Goal: Transaction & Acquisition: Purchase product/service

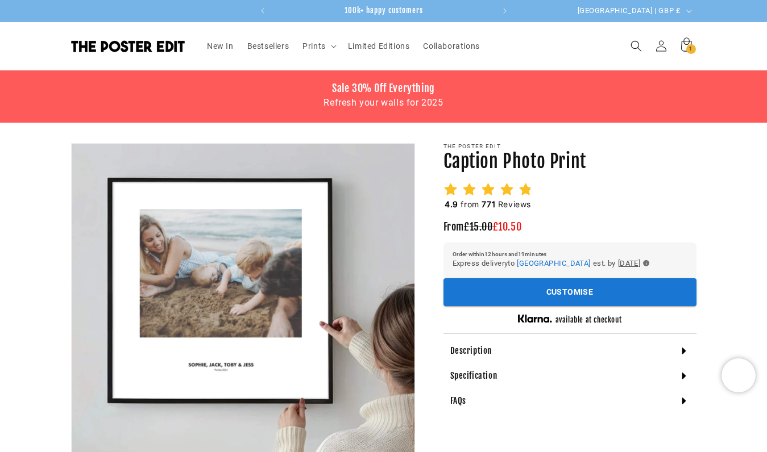
click at [503, 199] on h2 "4.9 from 771 Reviews" at bounding box center [487, 204] width 89 height 11
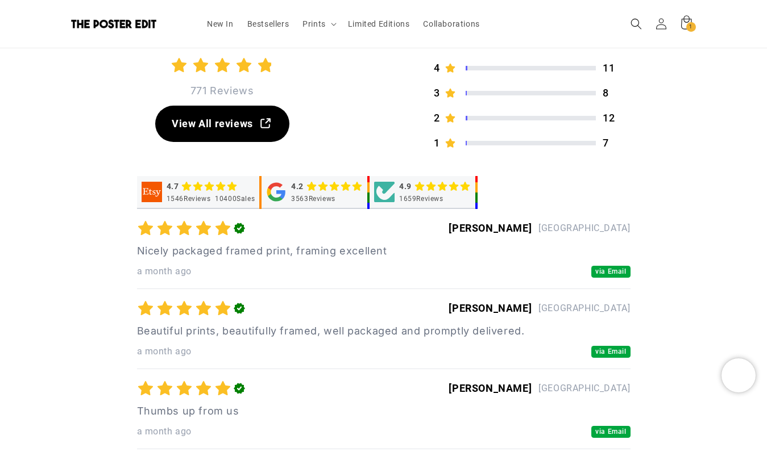
click at [570, 178] on div "4.7 1546 Reviews 10400 Sales 4.2 3563 Reviews 4.9 1659 Reviews" at bounding box center [383, 192] width 493 height 33
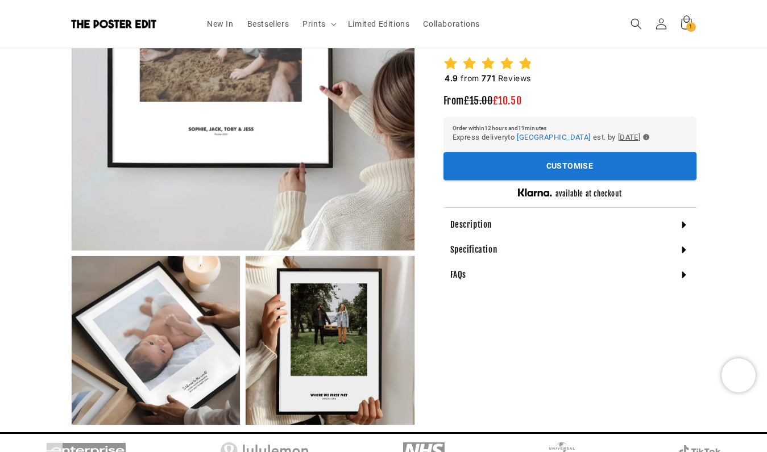
scroll to position [0, 222]
click at [519, 250] on div "Specification" at bounding box center [569, 250] width 253 height 25
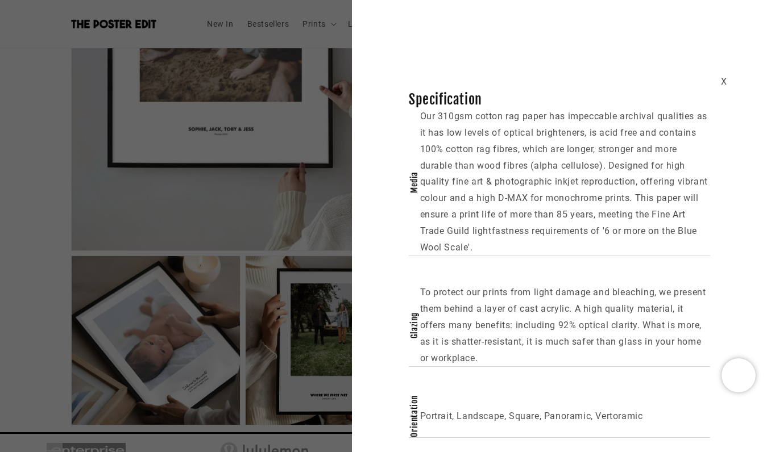
click at [247, 274] on div "X Specification Media Our 310gsm cotton rag paper has impeccable archival quali…" at bounding box center [383, 226] width 767 height 452
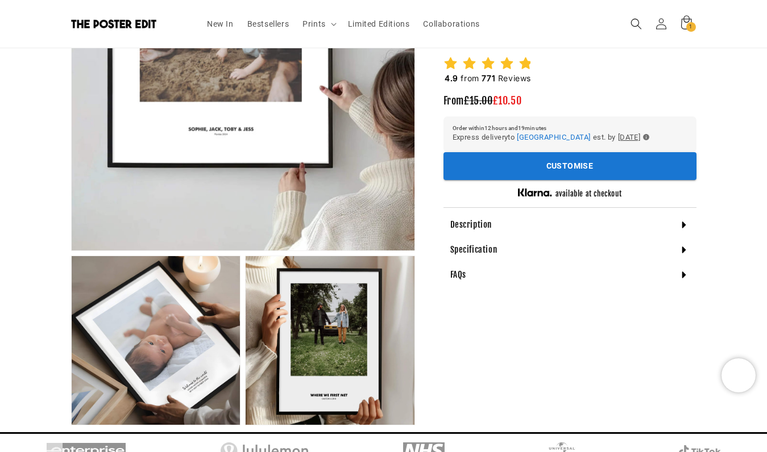
scroll to position [0, 443]
click at [486, 265] on div "FAQs" at bounding box center [569, 275] width 253 height 25
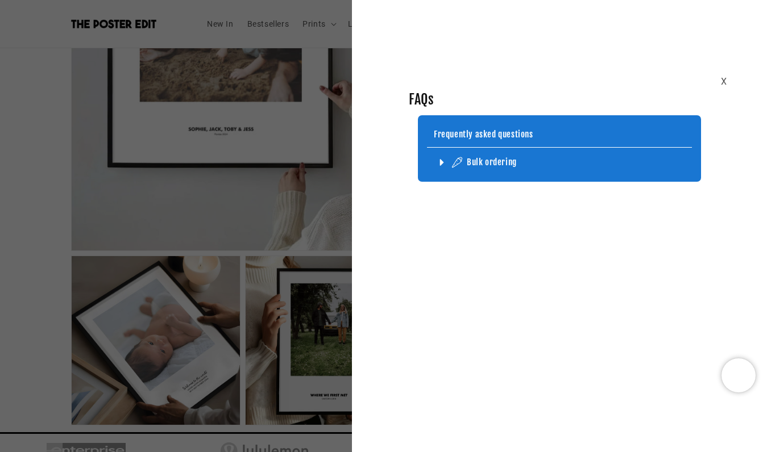
click at [471, 166] on div "Bulk ordering" at bounding box center [492, 162] width 50 height 11
click at [439, 159] on icon at bounding box center [441, 162] width 11 height 11
click at [439, 161] on icon at bounding box center [441, 162] width 11 height 11
click at [304, 215] on div "X FAQs Frequently asked questions Bulk ordering We offer B2B accounts for bulk …" at bounding box center [383, 226] width 767 height 452
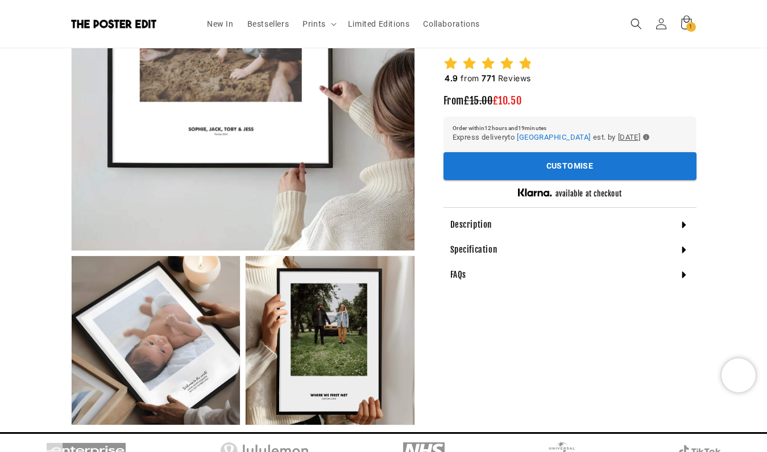
scroll to position [0, 0]
click at [539, 229] on div "Description" at bounding box center [569, 225] width 253 height 25
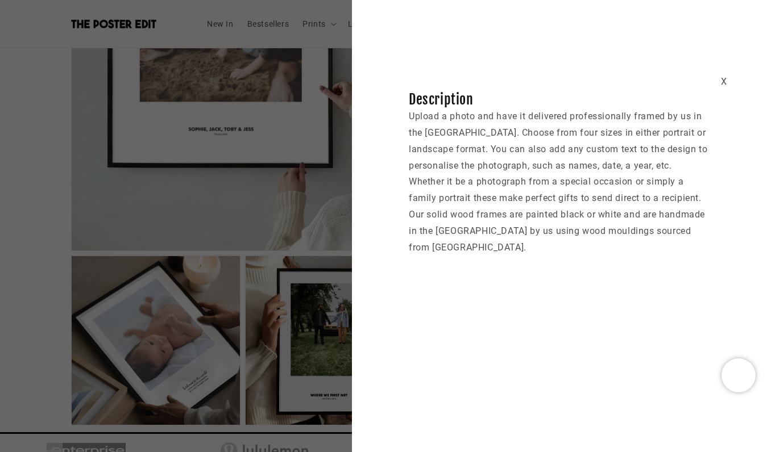
click at [285, 261] on div "X Description Upload a photo and have it delivered professionally framed by us …" at bounding box center [383, 226] width 767 height 452
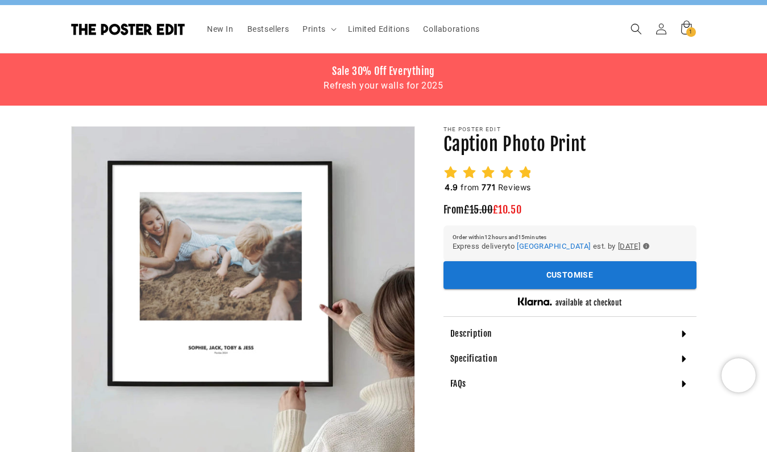
click at [470, 174] on icon at bounding box center [469, 172] width 13 height 12
